Goal: Task Accomplishment & Management: Manage account settings

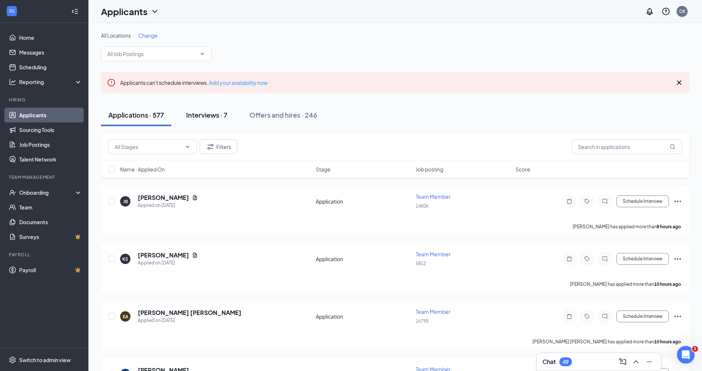
click at [193, 114] on div "Interviews · 7" at bounding box center [206, 114] width 41 height 9
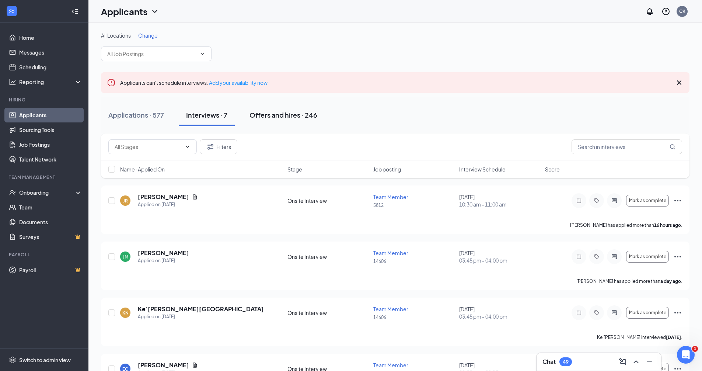
click at [278, 111] on div "Offers and hires · 246" at bounding box center [283, 114] width 68 height 9
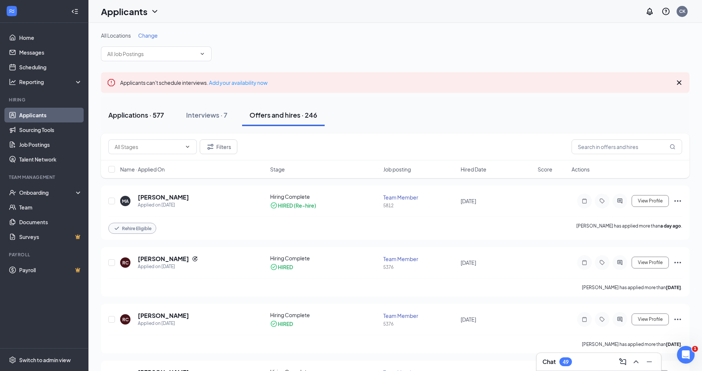
click at [116, 113] on div "Applications · 577" at bounding box center [136, 114] width 56 height 9
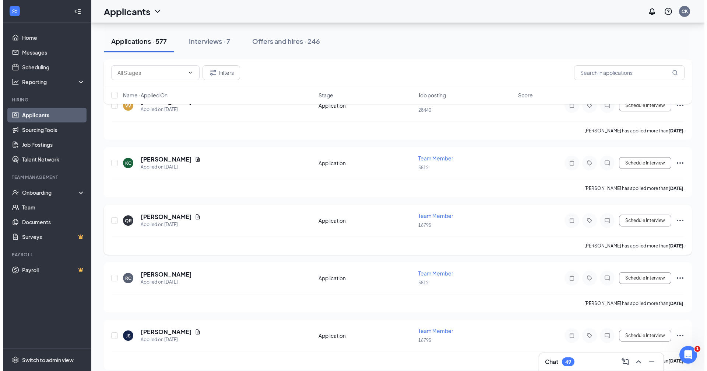
scroll to position [2394, 0]
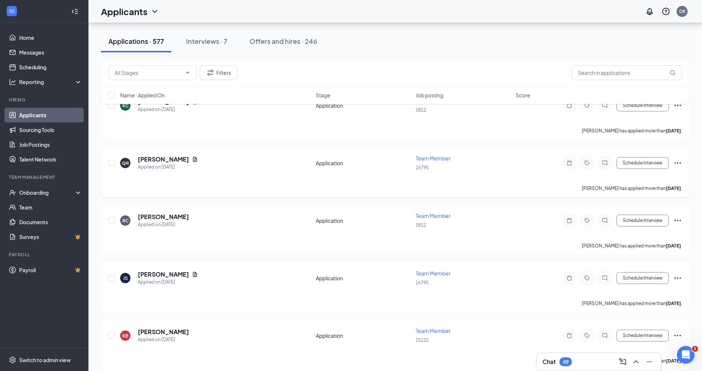
click at [222, 162] on div "QR [PERSON_NAME] Applied on [DATE]" at bounding box center [215, 162] width 191 height 15
click at [168, 158] on h5 "[PERSON_NAME]" at bounding box center [163, 159] width 51 height 8
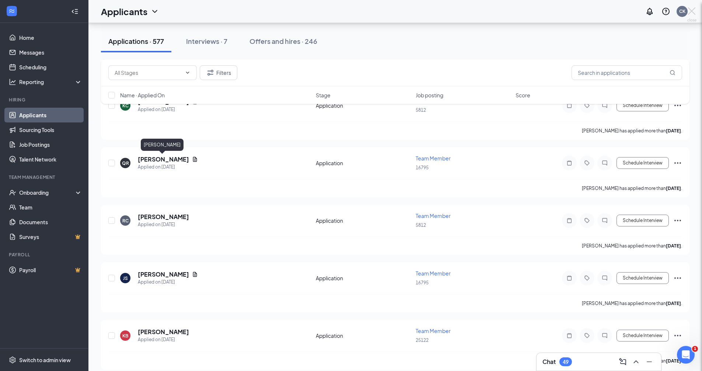
click at [176, 159] on div at bounding box center [351, 185] width 702 height 371
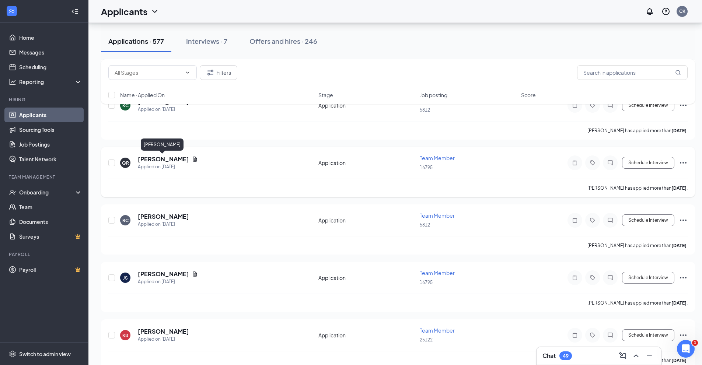
click at [160, 159] on h5 "[PERSON_NAME]" at bounding box center [163, 159] width 51 height 8
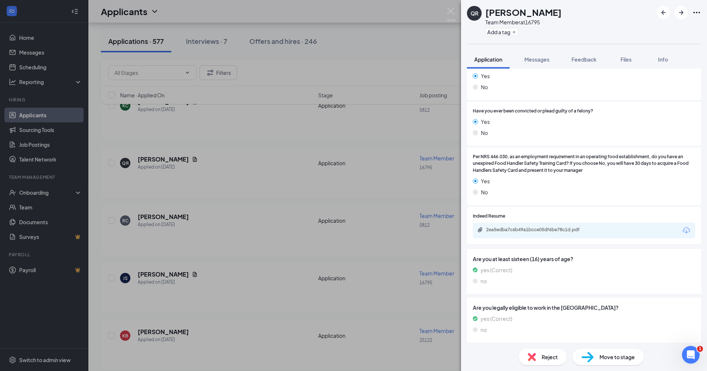
scroll to position [264, 0]
click at [547, 360] on span "Reject" at bounding box center [550, 356] width 16 height 8
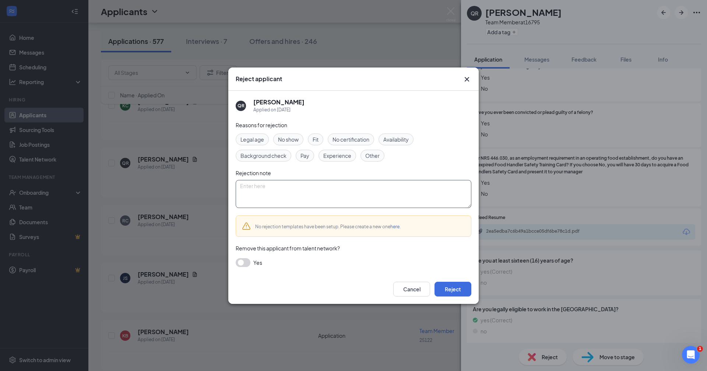
drag, startPoint x: 303, startPoint y: 188, endPoint x: 303, endPoint y: 198, distance: 9.6
click at [303, 196] on textarea at bounding box center [354, 194] width 236 height 28
type textarea "c"
click at [464, 76] on icon "Cross" at bounding box center [467, 79] width 9 height 9
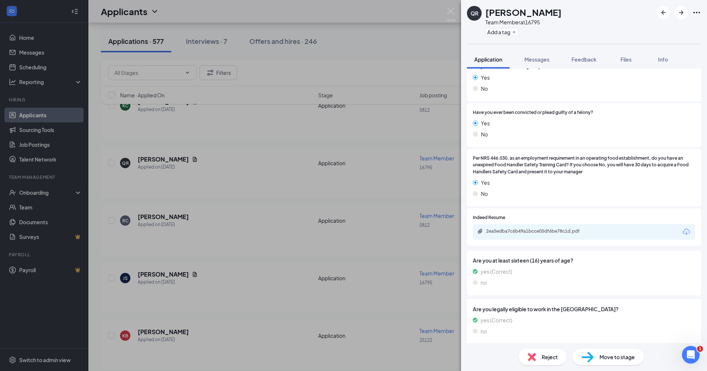
click at [602, 358] on span "Move to stage" at bounding box center [617, 356] width 35 height 8
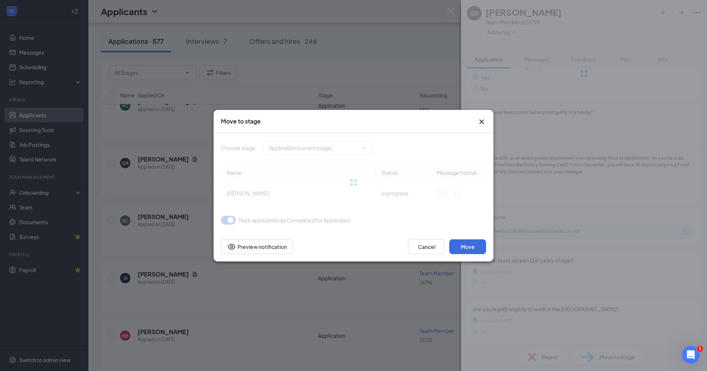
type input "review (next stage)"
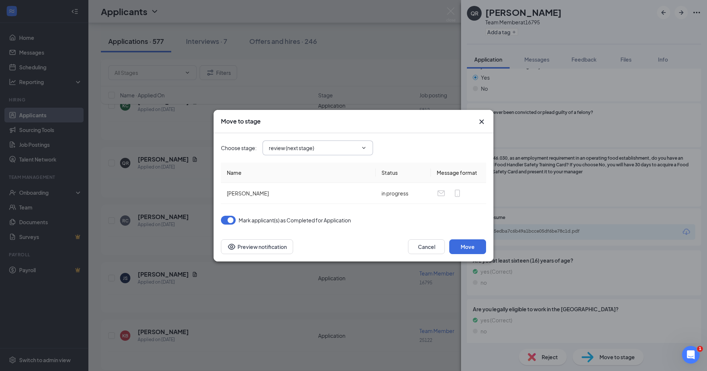
click at [352, 153] on span "review (next stage)" at bounding box center [318, 147] width 111 height 15
click at [356, 152] on span "review (next stage)" at bounding box center [318, 147] width 111 height 15
click at [360, 149] on span at bounding box center [362, 148] width 7 height 6
click at [365, 147] on icon "ChevronDown" at bounding box center [363, 148] width 3 height 2
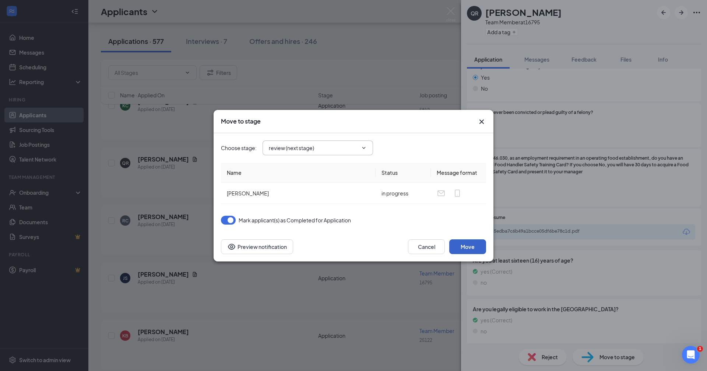
click at [476, 244] on button "Move" at bounding box center [467, 246] width 37 height 15
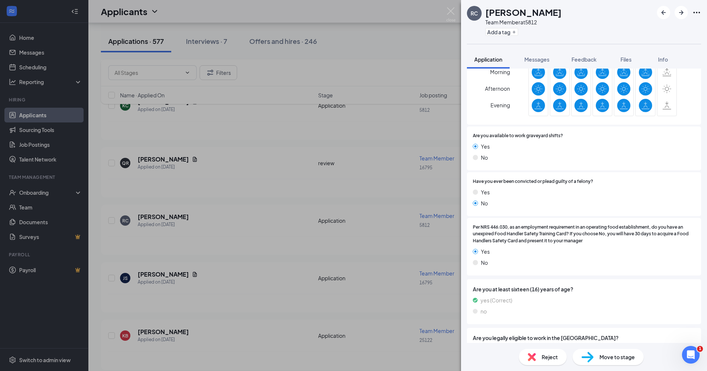
scroll to position [224, 0]
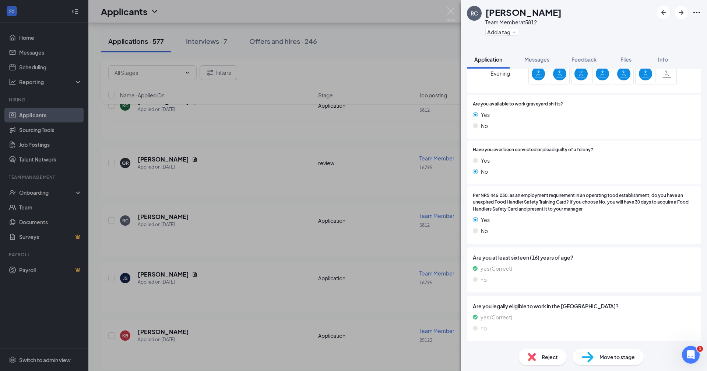
click at [250, 274] on div "RC [PERSON_NAME] Team Member at 5812 Add a tag Application Messages Feedback Fi…" at bounding box center [353, 185] width 707 height 371
